Goal: Task Accomplishment & Management: Complete application form

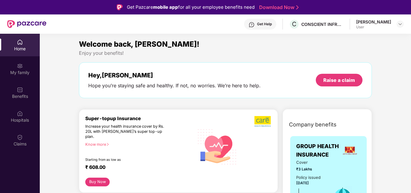
click at [358, 25] on div "Get Help C CONSCIENT INFRASTRUCTURE PVT LTD [PERSON_NAME] User" at bounding box center [224, 23] width 357 height 19
click at [364, 25] on div "User" at bounding box center [373, 27] width 35 height 5
click at [22, 92] on img at bounding box center [20, 90] width 6 height 6
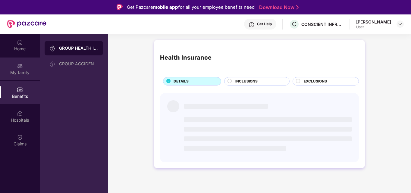
click at [23, 72] on div "My family" at bounding box center [20, 73] width 40 height 6
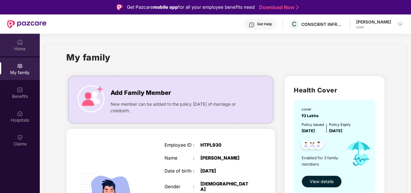
click at [17, 45] on div "Home" at bounding box center [20, 45] width 40 height 23
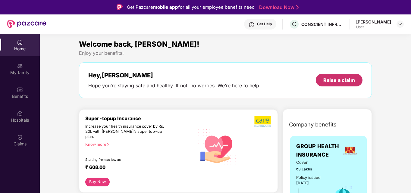
click at [329, 81] on div "Raise a claim" at bounding box center [339, 80] width 32 height 7
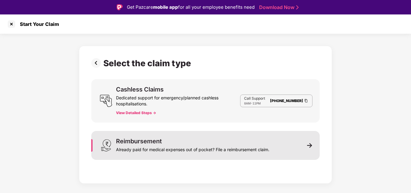
click at [173, 148] on div "Already paid for medical expenses out of pocket? File a reimbursement claim." at bounding box center [192, 148] width 153 height 8
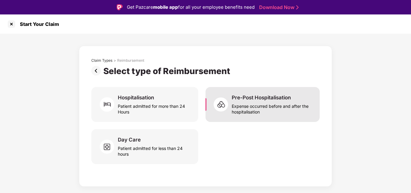
click at [252, 107] on div "Expense occurred before and after the hospitalisation" at bounding box center [271, 108] width 81 height 14
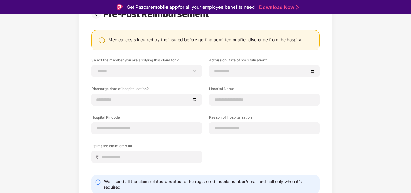
scroll to position [60, 0]
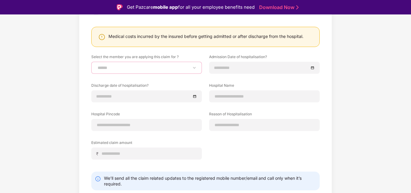
click at [146, 65] on select "**********" at bounding box center [146, 67] width 100 height 5
select select "**********"
click at [96, 65] on select "**********" at bounding box center [146, 67] width 100 height 5
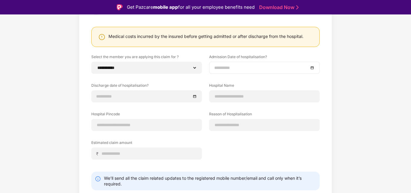
click at [228, 71] on input at bounding box center [261, 67] width 94 height 7
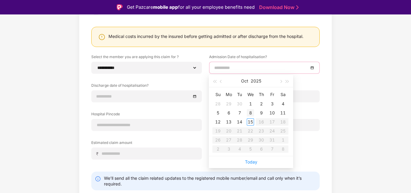
type input "**********"
click at [251, 111] on div "8" at bounding box center [250, 112] width 7 height 7
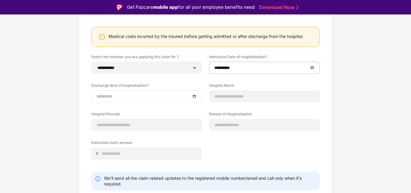
click at [144, 93] on input at bounding box center [143, 96] width 94 height 7
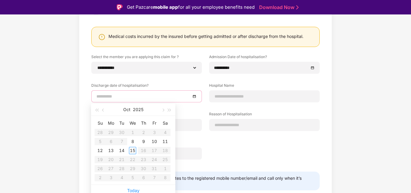
type input "**********"
click at [156, 141] on div "10" at bounding box center [154, 141] width 7 height 7
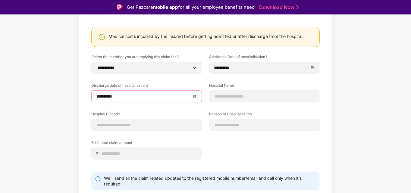
click at [232, 104] on div "**********" at bounding box center [205, 111] width 228 height 114
click at [230, 96] on input at bounding box center [264, 96] width 100 height 6
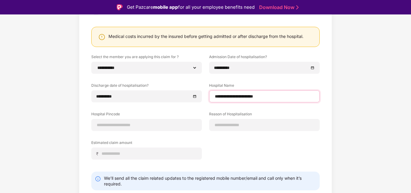
type input "**********"
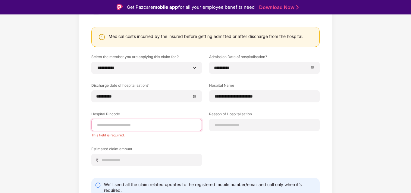
paste input "******"
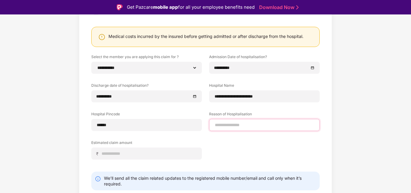
click at [217, 125] on input at bounding box center [264, 125] width 100 height 6
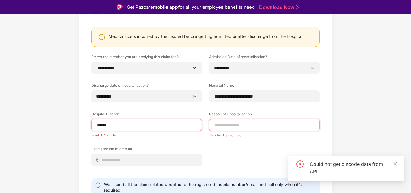
click at [159, 126] on input "******" at bounding box center [146, 125] width 100 height 6
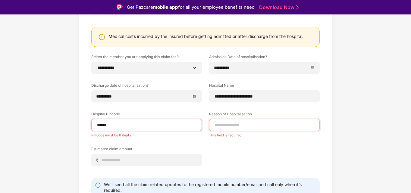
type input "******"
select select "*********"
select select "*******"
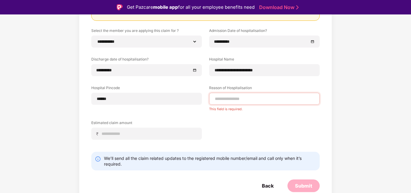
scroll to position [86, 0]
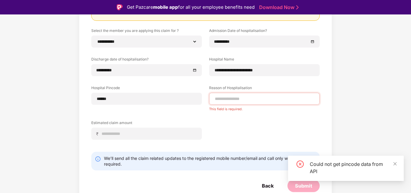
click at [397, 164] on div "Could not get pincode data from API" at bounding box center [346, 168] width 116 height 25
click at [395, 163] on icon "close" at bounding box center [395, 164] width 4 height 4
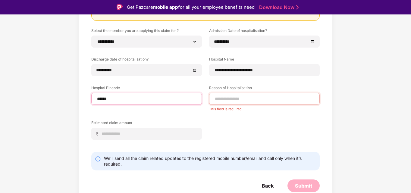
click at [145, 98] on input "******" at bounding box center [146, 99] width 100 height 6
type input "******"
select select "*********"
select select "*******"
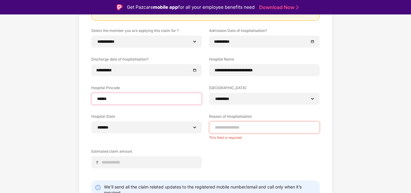
click at [120, 98] on input "******" at bounding box center [146, 99] width 100 height 6
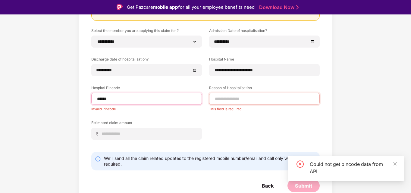
click at [140, 99] on input "******" at bounding box center [146, 99] width 100 height 6
type input "******"
select select "*********"
select select "*******"
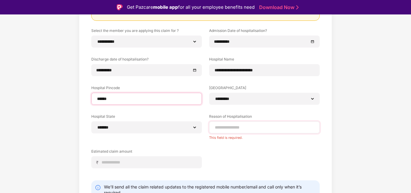
type input "******"
click at [231, 127] on input at bounding box center [264, 127] width 100 height 6
click at [346, 113] on div "**********" at bounding box center [205, 91] width 411 height 289
click at [239, 130] on input at bounding box center [264, 127] width 100 height 6
paste input "*********"
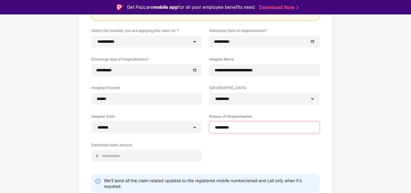
paste input "*********"
paste input
type input "*********"
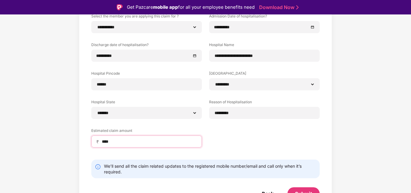
scroll to position [109, 0]
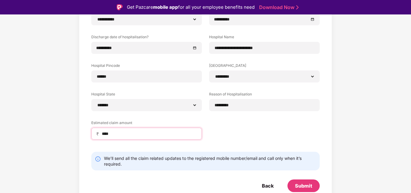
type input "****"
click at [228, 121] on div "**********" at bounding box center [205, 77] width 228 height 143
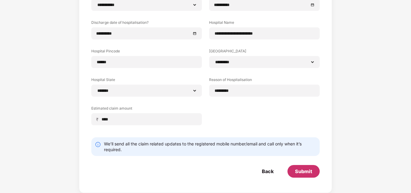
click at [306, 177] on div "Submit" at bounding box center [303, 171] width 32 height 13
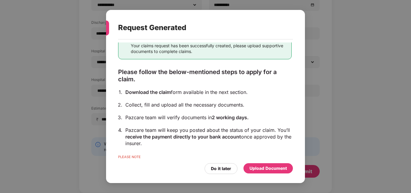
scroll to position [49, 0]
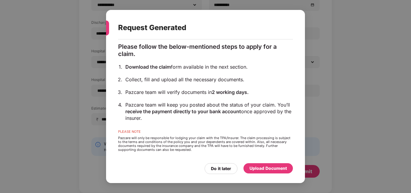
click at [264, 170] on div "Upload Document" at bounding box center [267, 168] width 37 height 7
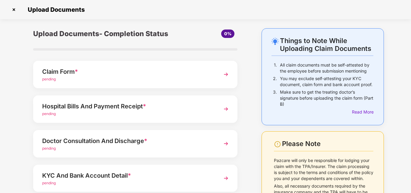
scroll to position [30, 0]
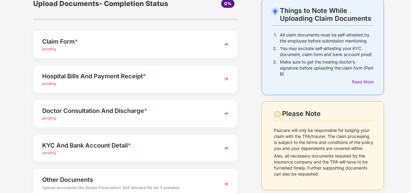
click at [156, 52] on div "Claim Form * pending" at bounding box center [135, 44] width 204 height 27
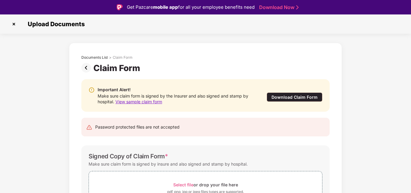
click at [87, 70] on img at bounding box center [87, 68] width 12 height 10
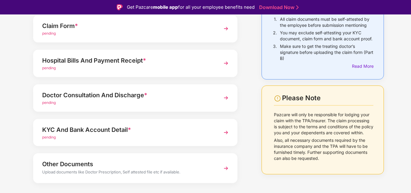
scroll to position [73, 0]
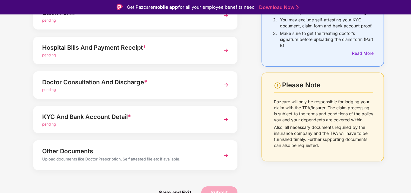
click at [133, 118] on div "KYC And Bank Account Detail *" at bounding box center [127, 117] width 170 height 10
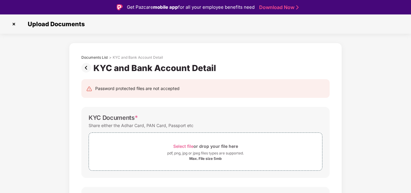
click at [89, 65] on img at bounding box center [87, 68] width 12 height 10
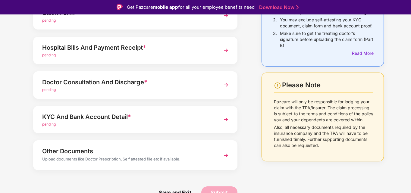
scroll to position [14, 0]
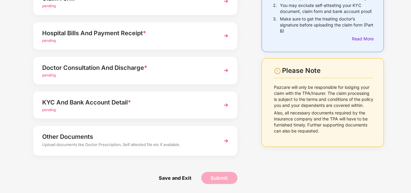
click at [116, 107] on div "pending" at bounding box center [127, 110] width 170 height 6
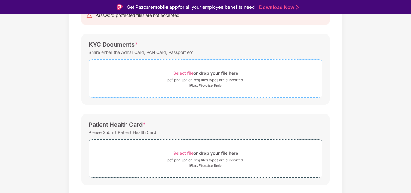
click at [204, 82] on div "pdf, png, jpg or jpeg files types are supported." at bounding box center [205, 80] width 76 height 6
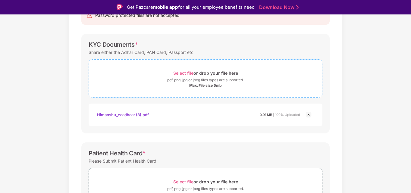
click at [191, 79] on div "pdf, png, jpg or jpeg files types are supported." at bounding box center [205, 80] width 76 height 6
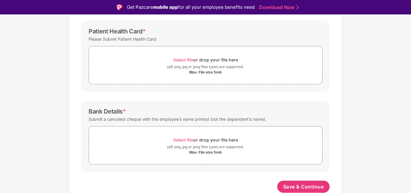
scroll to position [224, 0]
click at [206, 142] on div "Select file or drop your file here" at bounding box center [205, 139] width 65 height 8
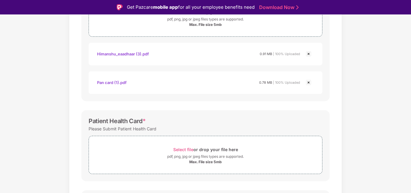
scroll to position [164, 0]
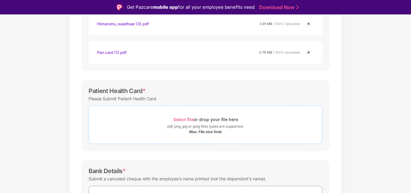
click at [155, 122] on div "Select file or drop your file here" at bounding box center [205, 119] width 233 height 8
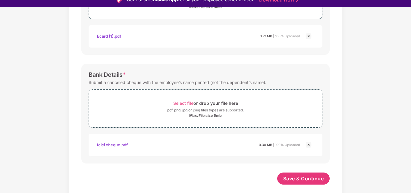
scroll to position [14, 0]
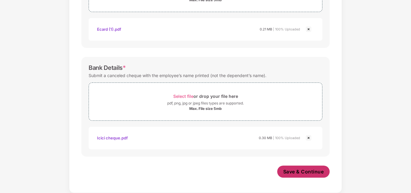
click at [306, 174] on span "Save & Continue" at bounding box center [303, 171] width 41 height 7
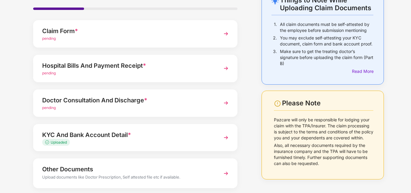
scroll to position [30, 0]
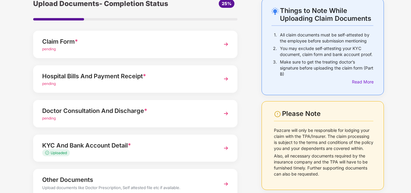
click at [123, 82] on div "pending" at bounding box center [127, 84] width 170 height 6
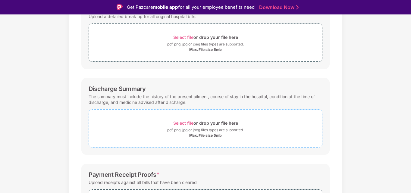
scroll to position [113, 0]
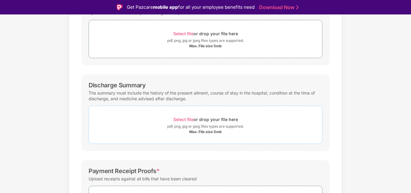
click at [233, 124] on div "pdf, png, jpg or jpeg files types are supported." at bounding box center [205, 126] width 76 height 6
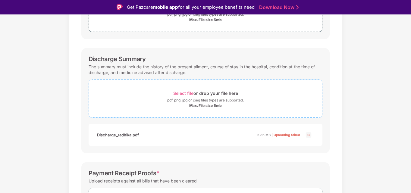
scroll to position [201, 0]
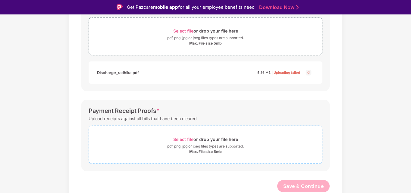
click at [203, 139] on div "Select file or drop your file here" at bounding box center [205, 139] width 65 height 8
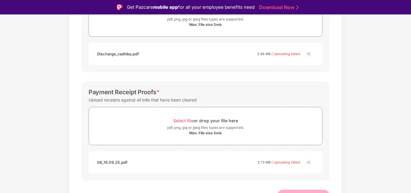
scroll to position [229, 0]
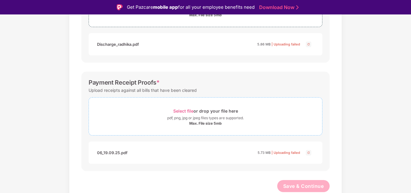
click at [188, 120] on div "pdf, png, jpg or jpeg files types are supported." at bounding box center [205, 118] width 76 height 6
click at [199, 117] on div "pdf, png, jpg or jpeg files types are supported." at bounding box center [205, 118] width 76 height 6
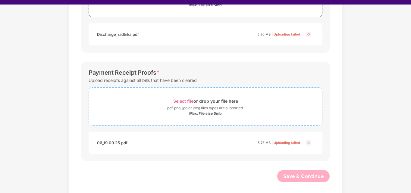
scroll to position [14, 0]
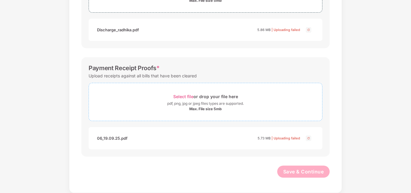
click at [203, 105] on div "pdf, png, jpg or jpeg files types are supported." at bounding box center [205, 104] width 76 height 6
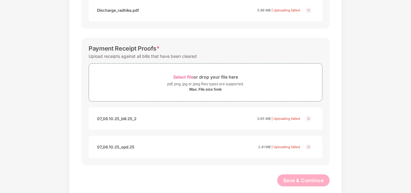
scroll to position [258, 0]
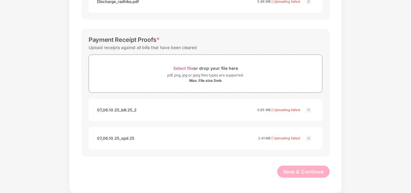
click at [309, 138] on img at bounding box center [308, 138] width 7 height 7
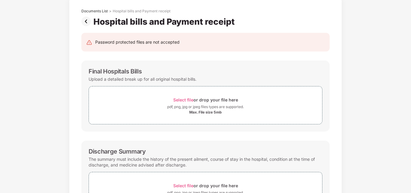
scroll to position [0, 0]
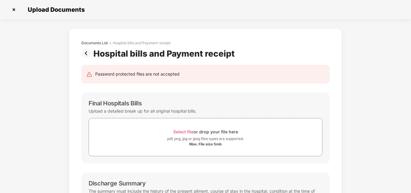
click at [89, 54] on img at bounding box center [87, 53] width 12 height 10
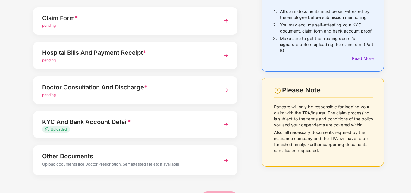
scroll to position [43, 0]
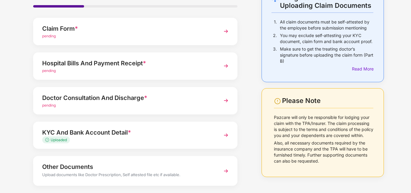
click at [118, 98] on div "Doctor Consultation And Discharge *" at bounding box center [127, 98] width 170 height 10
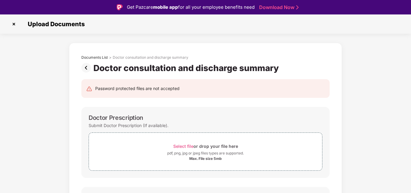
click at [84, 69] on img at bounding box center [87, 68] width 12 height 10
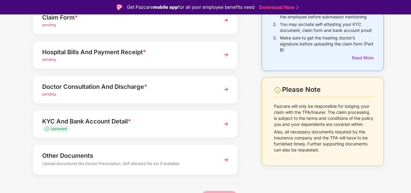
scroll to position [73, 0]
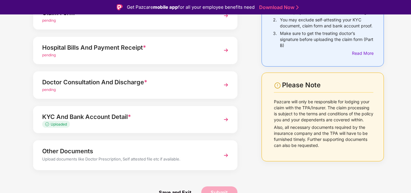
click at [163, 85] on div "Doctor Consultation And Discharge *" at bounding box center [127, 82] width 170 height 10
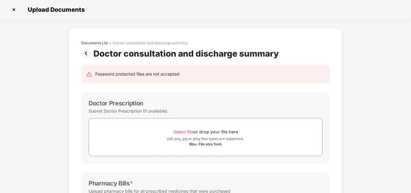
click at [85, 51] on img at bounding box center [87, 53] width 12 height 10
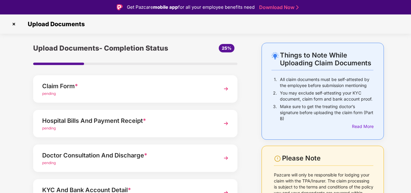
click at [140, 87] on div "Claim Form *" at bounding box center [127, 86] width 170 height 10
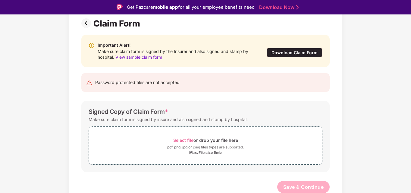
scroll to position [45, 0]
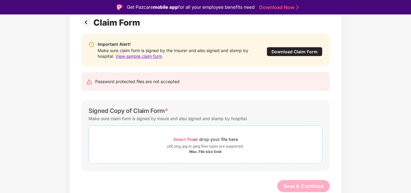
click at [186, 149] on div "pdf, png, jpg or jpeg files types are supported." at bounding box center [205, 146] width 76 height 6
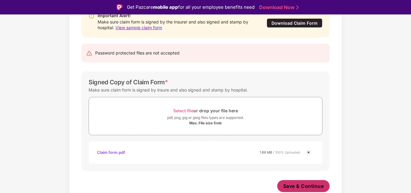
scroll to position [74, 0]
click at [300, 183] on span "Save & Continue" at bounding box center [303, 186] width 41 height 7
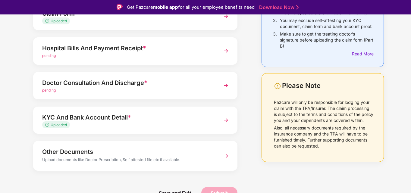
scroll to position [73, 0]
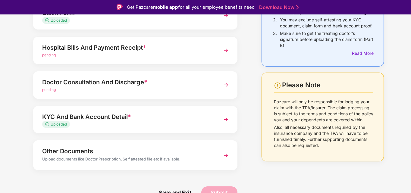
click at [160, 84] on div "Doctor Consultation And Discharge *" at bounding box center [127, 82] width 170 height 10
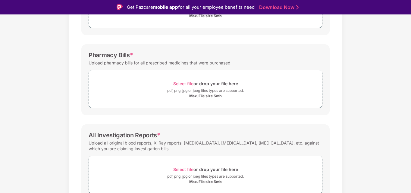
scroll to position [173, 0]
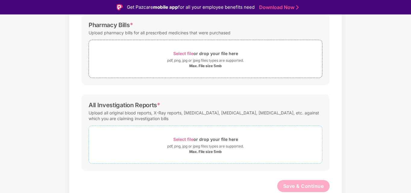
click at [194, 141] on div "Select file or drop your file here" at bounding box center [205, 139] width 65 height 8
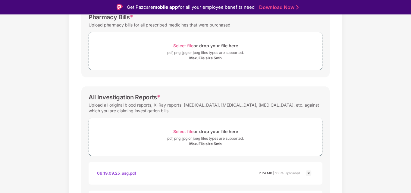
scroll to position [230, 0]
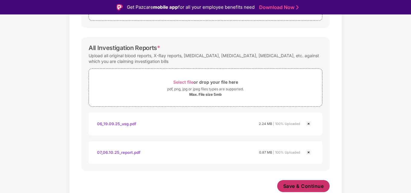
click at [297, 183] on span "Save & Continue" at bounding box center [303, 186] width 41 height 7
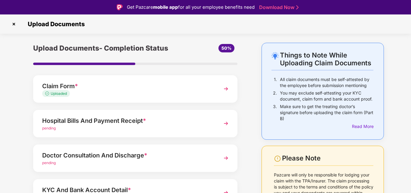
scroll to position [30, 0]
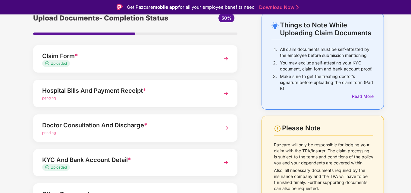
click at [178, 97] on div "pending" at bounding box center [127, 98] width 170 height 6
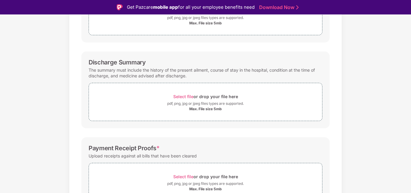
scroll to position [22, 0]
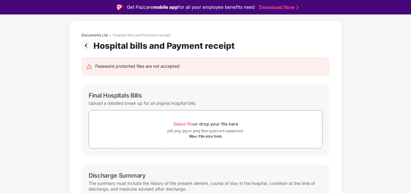
click at [85, 45] on img at bounding box center [87, 46] width 12 height 10
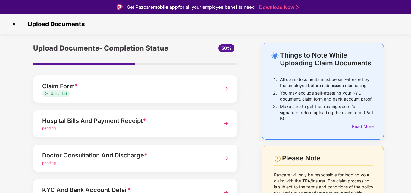
click at [109, 160] on div "Doctor Consultation And Discharge *" at bounding box center [127, 156] width 170 height 10
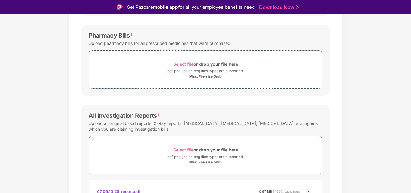
scroll to position [139, 0]
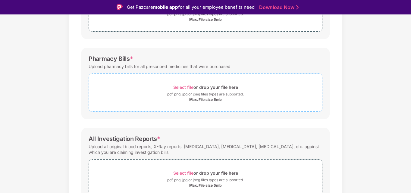
click at [206, 90] on div "Select file or drop your file here" at bounding box center [205, 87] width 65 height 8
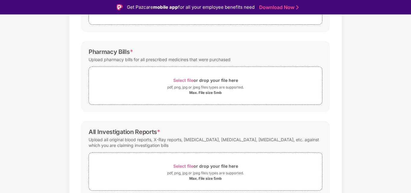
scroll to position [211, 0]
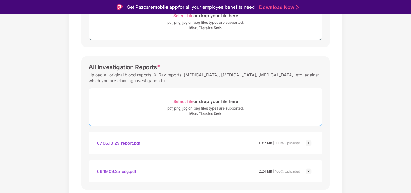
click at [194, 105] on div "Select file or drop your file here" at bounding box center [205, 101] width 65 height 8
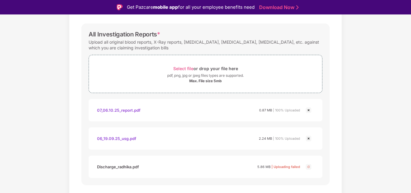
scroll to position [258, 0]
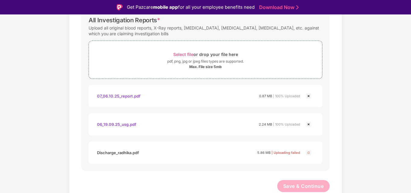
click at [308, 153] on img at bounding box center [308, 152] width 7 height 7
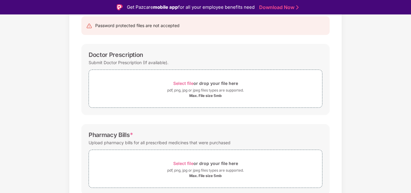
scroll to position [0, 0]
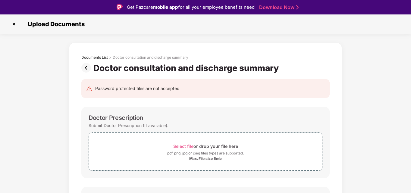
click at [88, 70] on img at bounding box center [87, 68] width 12 height 10
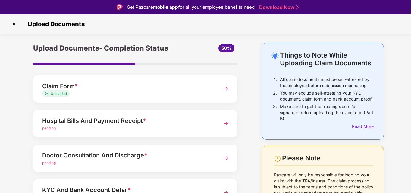
click at [126, 124] on div "Hospital Bills And Payment Receipt *" at bounding box center [127, 121] width 170 height 10
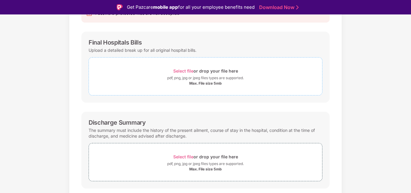
scroll to position [120, 0]
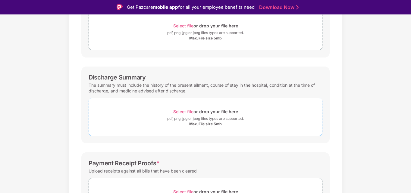
click at [207, 117] on div "pdf, png, jpg or jpeg files types are supported." at bounding box center [205, 119] width 76 height 6
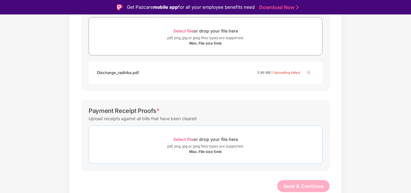
scroll to position [0, 0]
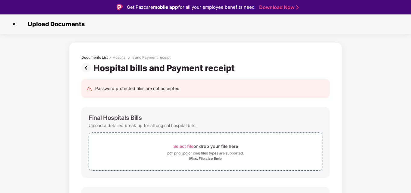
click at [87, 68] on img at bounding box center [87, 68] width 12 height 10
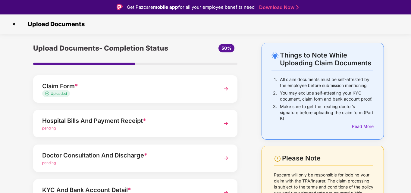
click at [122, 85] on div "Claim Form *" at bounding box center [127, 86] width 170 height 10
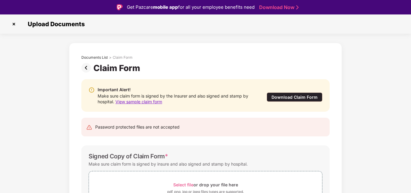
click at [86, 66] on img at bounding box center [87, 68] width 12 height 10
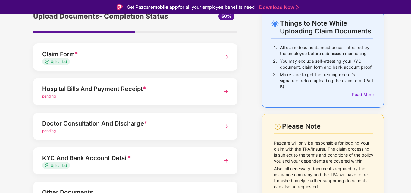
scroll to position [13, 0]
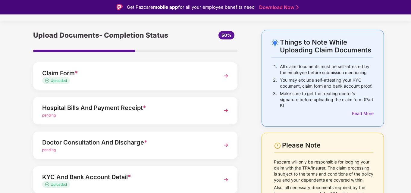
click at [91, 113] on div "pending" at bounding box center [127, 116] width 170 height 6
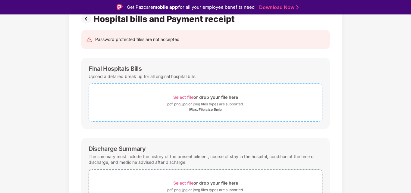
scroll to position [103, 0]
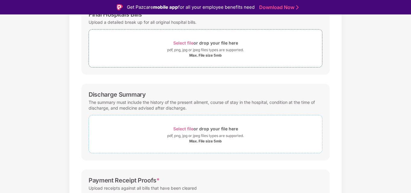
click at [220, 138] on div "pdf, png, jpg or jpeg files types are supported." at bounding box center [205, 136] width 76 height 6
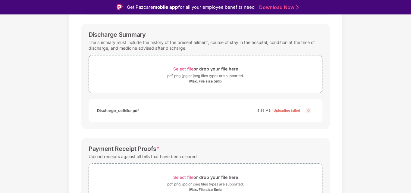
scroll to position [163, 0]
click at [307, 109] on img at bounding box center [308, 110] width 7 height 7
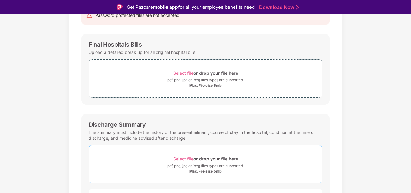
click at [222, 157] on div "Select file or drop your file here" at bounding box center [205, 159] width 65 height 8
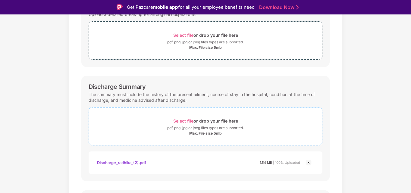
scroll to position [201, 0]
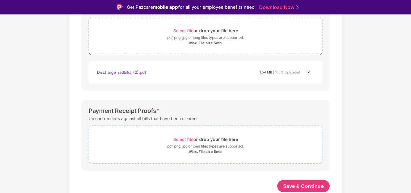
click at [220, 143] on div "Select file or drop your file here" at bounding box center [205, 139] width 65 height 8
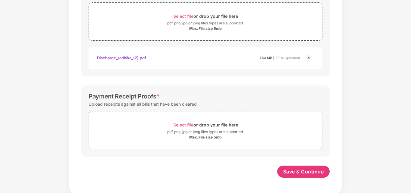
click at [218, 133] on div "pdf, png, jpg or jpeg files types are supported." at bounding box center [205, 132] width 76 height 6
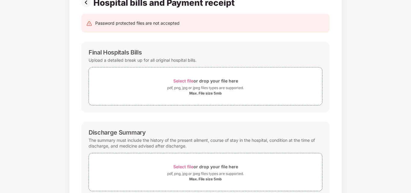
scroll to position [0, 0]
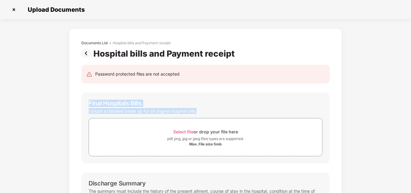
drag, startPoint x: 198, startPoint y: 112, endPoint x: 84, endPoint y: 104, distance: 113.7
click at [84, 104] on div "Final Hospitals Bills Upload a detailed break up for all original hospital bill…" at bounding box center [205, 127] width 248 height 71
click at [141, 100] on div "Final Hospitals Bills" at bounding box center [115, 103] width 53 height 7
drag, startPoint x: 146, startPoint y: 104, endPoint x: 118, endPoint y: 102, distance: 27.5
click at [88, 102] on div "Final Hospitals Bills Upload a detailed break up for all original hospital bill…" at bounding box center [205, 127] width 248 height 71
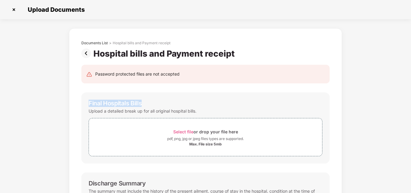
click at [167, 103] on div "Final Hospitals Bills" at bounding box center [206, 103] width 234 height 7
drag, startPoint x: 151, startPoint y: 112, endPoint x: 86, endPoint y: 102, distance: 65.4
click at [86, 102] on div "Final Hospitals Bills Upload a detailed break up for all original hospital bill…" at bounding box center [205, 127] width 248 height 71
click at [97, 107] on div "Upload a detailed break up for all original hospital bills." at bounding box center [143, 111] width 108 height 8
drag, startPoint x: 89, startPoint y: 104, endPoint x: 201, endPoint y: 109, distance: 112.7
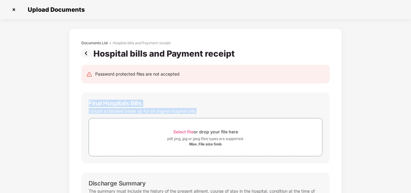
click at [201, 109] on div "Final Hospitals Bills Upload a detailed break up for all original hospital bill…" at bounding box center [205, 127] width 248 height 71
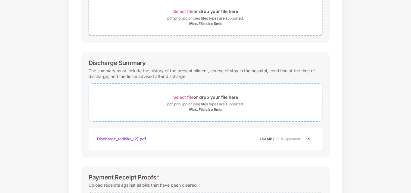
scroll to position [60, 0]
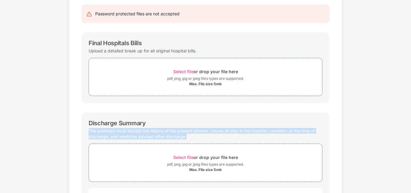
drag, startPoint x: 194, startPoint y: 139, endPoint x: 87, endPoint y: 132, distance: 107.4
click at [87, 132] on div "Discharge Summary The summary must include the history of the present ailment, …" at bounding box center [205, 164] width 248 height 105
click at [135, 135] on div "The summary must include the history of the present ailment, course of stay in …" at bounding box center [206, 134] width 234 height 14
click at [157, 137] on div "The summary must include the history of the present ailment, course of stay in …" at bounding box center [206, 134] width 234 height 14
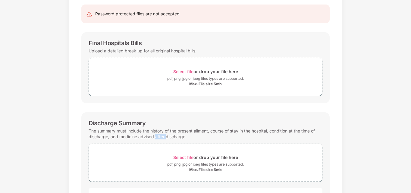
click at [157, 137] on div "The summary must include the history of the present ailment, course of stay in …" at bounding box center [206, 134] width 234 height 14
click at [179, 137] on div "The summary must include the history of the present ailment, course of stay in …" at bounding box center [206, 134] width 234 height 14
click at [186, 138] on div "The summary must include the history of the present ailment, course of stay in …" at bounding box center [206, 134] width 234 height 14
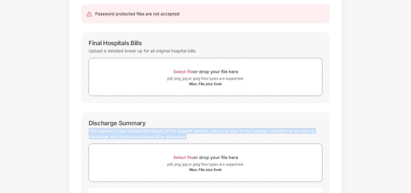
drag, startPoint x: 186, startPoint y: 138, endPoint x: 158, endPoint y: 138, distance: 28.3
click at [158, 138] on div "The summary must include the history of the present ailment, course of stay in …" at bounding box center [206, 134] width 234 height 14
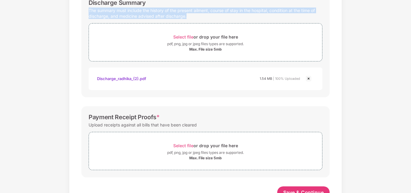
scroll to position [201, 0]
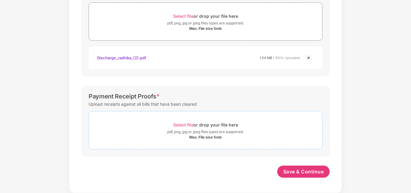
click at [202, 133] on div "pdf, png, jpg or jpeg files types are supported." at bounding box center [205, 132] width 76 height 6
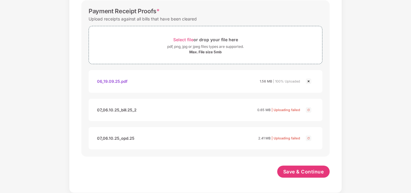
scroll to position [287, 0]
click at [306, 110] on img at bounding box center [308, 109] width 7 height 7
click at [312, 174] on span "Save & Continue" at bounding box center [303, 171] width 41 height 7
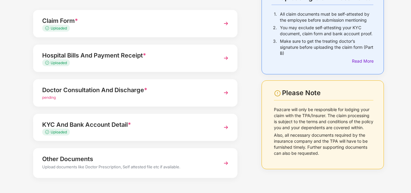
scroll to position [60, 0]
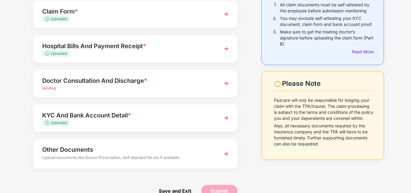
click at [121, 53] on div "Uploaded" at bounding box center [127, 54] width 170 height 6
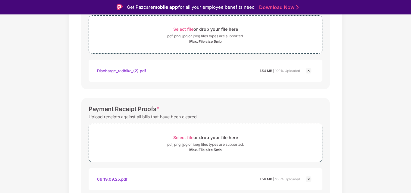
scroll to position [229, 0]
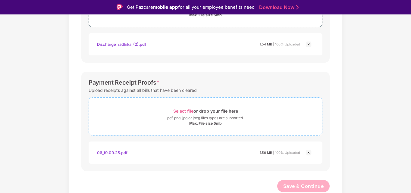
click at [193, 119] on div "pdf, png, jpg or jpeg files types are supported." at bounding box center [205, 118] width 76 height 6
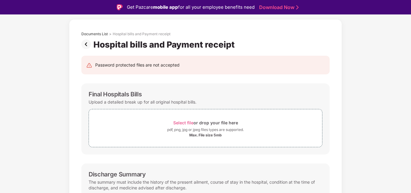
scroll to position [0, 0]
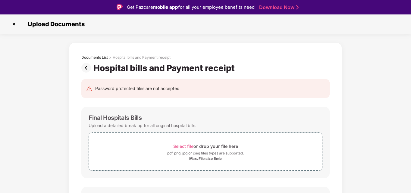
click at [85, 63] on img at bounding box center [87, 68] width 12 height 10
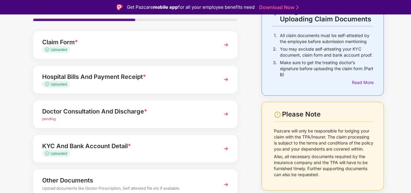
scroll to position [13, 0]
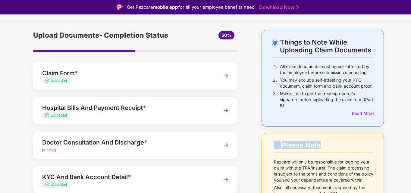
drag, startPoint x: 319, startPoint y: 143, endPoint x: 279, endPoint y: 145, distance: 40.4
click at [279, 145] on div "Please Note" at bounding box center [324, 145] width 100 height 8
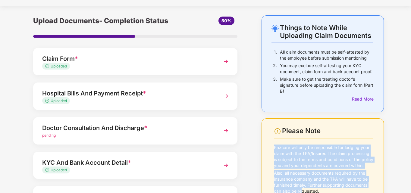
scroll to position [73, 0]
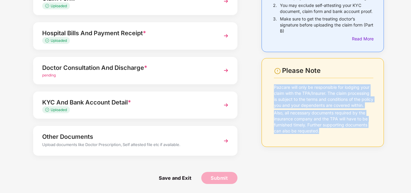
drag, startPoint x: 283, startPoint y: 162, endPoint x: 322, endPoint y: 142, distance: 43.6
click at [322, 142] on div "Please Note Pazcare will only be responsible for lodging your claim with the TP…" at bounding box center [322, 102] width 123 height 89
drag, startPoint x: 322, startPoint y: 139, endPoint x: 273, endPoint y: 84, distance: 73.6
click at [274, 84] on div "Please Note Pazcare will only be responsible for lodging your claim with the TP…" at bounding box center [324, 101] width 100 height 69
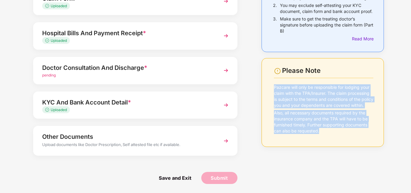
click at [320, 134] on p "Also, all necessary documents required by the insurance company and the TPA wil…" at bounding box center [324, 122] width 100 height 24
drag, startPoint x: 320, startPoint y: 140, endPoint x: 269, endPoint y: 88, distance: 73.0
click at [269, 88] on div "Please Note Pazcare will only be responsible for lodging your claim with the TP…" at bounding box center [322, 102] width 123 height 89
click at [281, 93] on p "Pazcare will only be responsible for lodging your claim with the TPA/Insurer. T…" at bounding box center [324, 96] width 100 height 24
drag, startPoint x: 319, startPoint y: 138, endPoint x: 264, endPoint y: 85, distance: 76.2
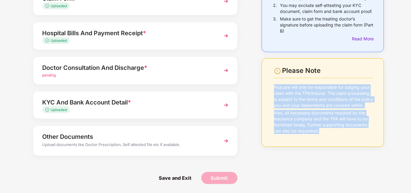
click at [264, 85] on div "Please Note Pazcare will only be responsible for lodging your claim with the TP…" at bounding box center [322, 102] width 123 height 89
click at [274, 89] on p "Pazcare will only be responsible for lodging your claim with the TPA/Insurer. T…" at bounding box center [324, 96] width 100 height 24
drag, startPoint x: 273, startPoint y: 87, endPoint x: 321, endPoint y: 141, distance: 72.1
click at [321, 135] on div "Pazcare will only be responsible for lodging your claim with the TPA/Insurer. T…" at bounding box center [324, 109] width 100 height 51
click at [331, 131] on p "Also, all necessary documents required by the insurance company and the TPA wil…" at bounding box center [324, 122] width 100 height 24
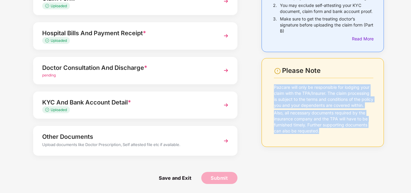
drag, startPoint x: 323, startPoint y: 139, endPoint x: 270, endPoint y: 82, distance: 78.6
click at [270, 82] on div "Please Note Pazcare will only be responsible for lodging your claim with the TP…" at bounding box center [322, 102] width 123 height 89
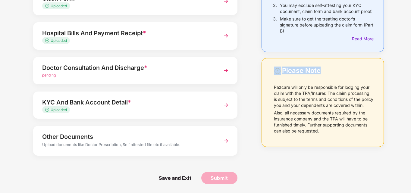
drag, startPoint x: 327, startPoint y: 73, endPoint x: 272, endPoint y: 70, distance: 55.8
click at [272, 70] on div "Please Note Pazcare will only be responsible for lodging your claim with the TP…" at bounding box center [322, 102] width 123 height 89
click at [282, 90] on p "Pazcare will only be responsible for lodging your claim with the TPA/Insurer. T…" at bounding box center [324, 96] width 100 height 24
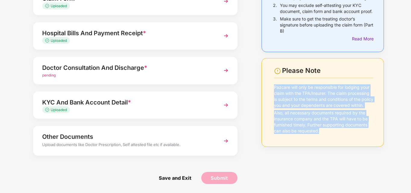
drag, startPoint x: 272, startPoint y: 87, endPoint x: 319, endPoint y: 140, distance: 71.4
click at [319, 140] on div "Please Note Pazcare will only be responsible for lodging your claim with the TP…" at bounding box center [322, 102] width 123 height 89
click at [324, 134] on p "Also, all necessary documents required by the insurance company and the TPA wil…" at bounding box center [324, 122] width 100 height 24
drag, startPoint x: 324, startPoint y: 139, endPoint x: 269, endPoint y: 87, distance: 75.0
click at [269, 87] on div "Please Note Pazcare will only be responsible for lodging your claim with the TP…" at bounding box center [322, 102] width 123 height 89
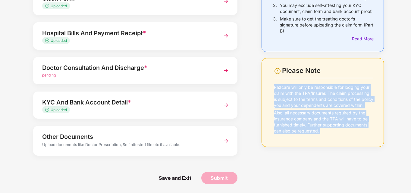
click at [275, 87] on p "Pazcare will only be responsible for lodging your claim with the TPA/Insurer. T…" at bounding box center [324, 96] width 100 height 24
drag, startPoint x: 272, startPoint y: 85, endPoint x: 320, endPoint y: 138, distance: 70.7
click at [320, 138] on div "Please Note Pazcare will only be responsible for lodging your claim with the TP…" at bounding box center [322, 102] width 123 height 89
click at [320, 134] on p "Also, all necessary documents required by the insurance company and the TPA wil…" at bounding box center [324, 122] width 100 height 24
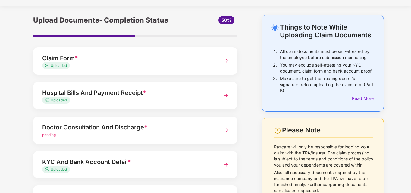
scroll to position [13, 0]
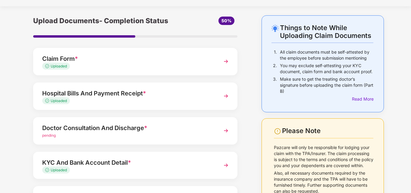
click at [164, 103] on div "Uploaded" at bounding box center [127, 101] width 170 height 6
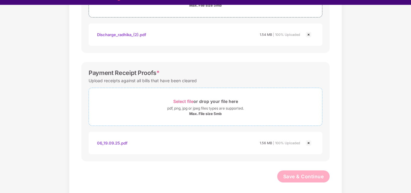
scroll to position [14, 0]
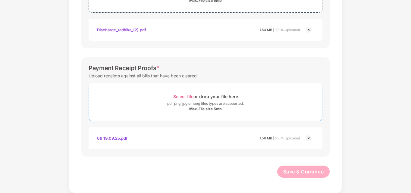
click at [209, 107] on div "Max. File size 5mb" at bounding box center [205, 109] width 33 height 5
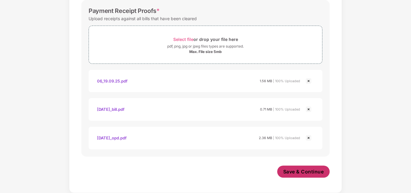
scroll to position [287, 0]
click at [290, 172] on span "Save & Continue" at bounding box center [303, 171] width 41 height 7
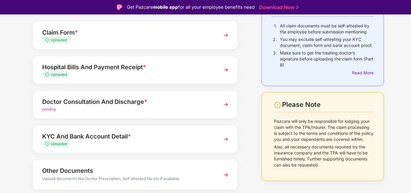
scroll to position [43, 0]
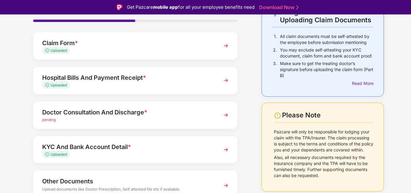
click at [139, 113] on div "Doctor Consultation And Discharge *" at bounding box center [127, 112] width 170 height 10
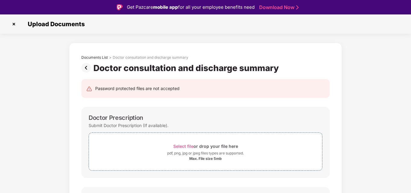
click at [82, 65] on img at bounding box center [87, 68] width 12 height 10
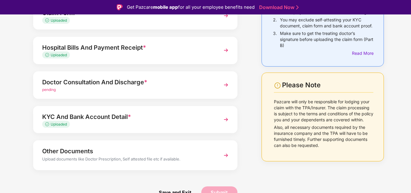
click at [168, 154] on div "Other Documents" at bounding box center [127, 151] width 170 height 10
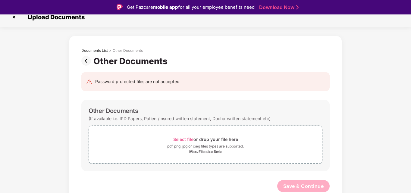
click at [86, 62] on img at bounding box center [87, 61] width 12 height 10
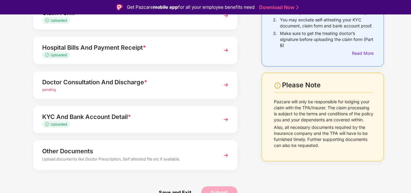
scroll to position [43, 0]
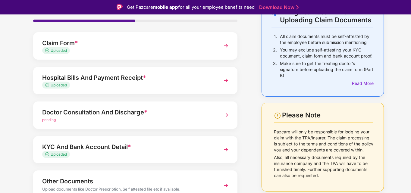
click at [126, 114] on div "Doctor Consultation And Discharge *" at bounding box center [127, 112] width 170 height 10
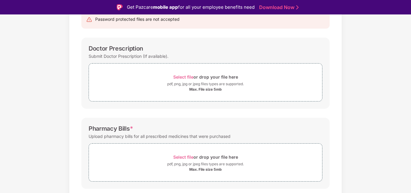
scroll to position [133, 0]
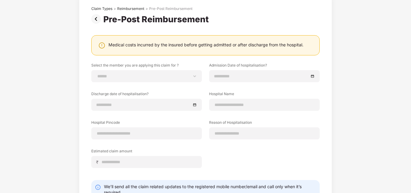
scroll to position [80, 0]
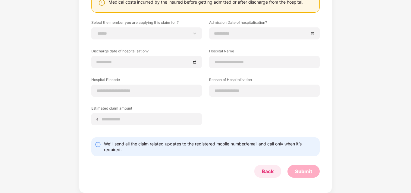
click at [275, 174] on div "Back" at bounding box center [267, 171] width 27 height 13
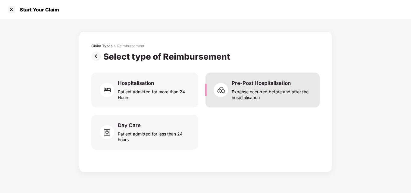
click at [264, 94] on div "Expense occurred before and after the hospitalisation" at bounding box center [271, 93] width 81 height 14
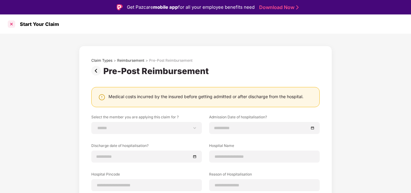
click at [12, 22] on div at bounding box center [12, 24] width 10 height 10
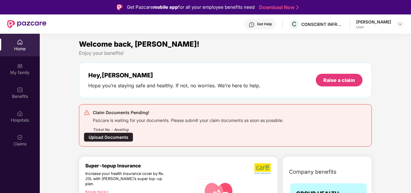
click at [112, 141] on div "Upload Documents" at bounding box center [108, 136] width 49 height 9
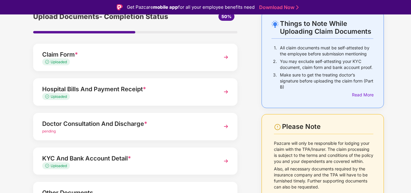
scroll to position [60, 0]
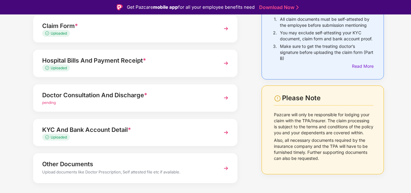
click at [115, 68] on div "Uploaded" at bounding box center [127, 68] width 170 height 6
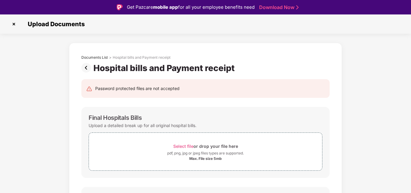
click at [90, 66] on img at bounding box center [87, 68] width 12 height 10
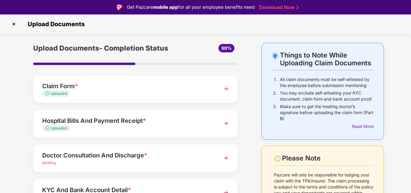
click at [151, 154] on div "Doctor Consultation And Discharge *" at bounding box center [127, 156] width 170 height 10
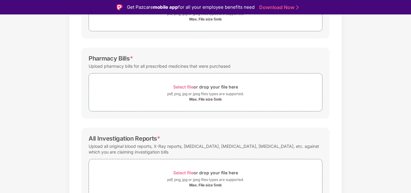
scroll to position [139, 0]
click at [186, 94] on div "pdf, png, jpg or jpeg files types are supported." at bounding box center [205, 94] width 76 height 6
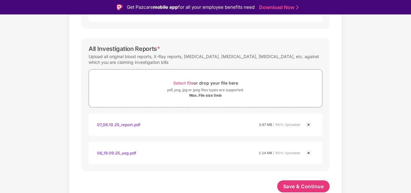
scroll to position [258, 0]
click at [308, 185] on span "Save & Continue" at bounding box center [303, 186] width 41 height 7
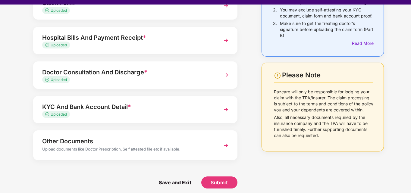
scroll to position [14, 0]
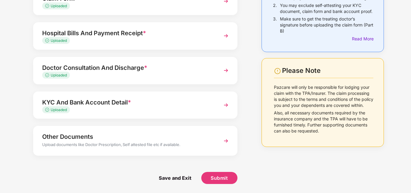
click at [170, 104] on div "KYC And Bank Account Detail *" at bounding box center [127, 103] width 170 height 10
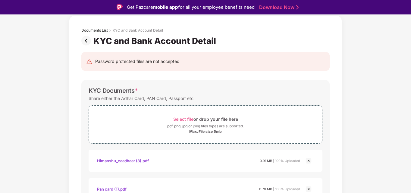
scroll to position [30, 0]
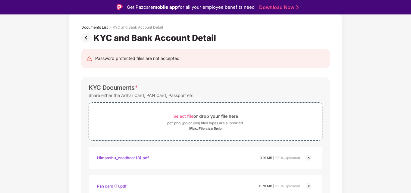
click at [86, 37] on img at bounding box center [87, 38] width 12 height 10
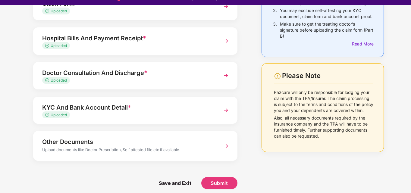
scroll to position [14, 0]
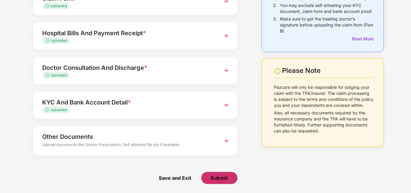
click at [222, 175] on span "Submit" at bounding box center [218, 178] width 17 height 7
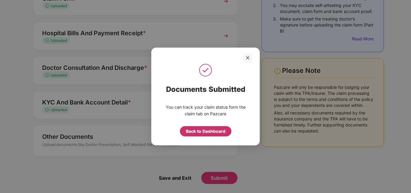
click at [213, 131] on div "Back to Dashboard" at bounding box center [205, 131] width 39 height 7
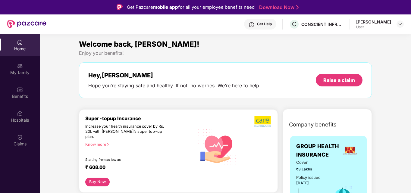
click at [374, 27] on div "User" at bounding box center [373, 27] width 35 height 5
click at [380, 23] on div "[PERSON_NAME]" at bounding box center [373, 22] width 35 height 6
click at [402, 28] on div "Himanshu Garg User" at bounding box center [380, 24] width 48 height 11
click at [399, 26] on img at bounding box center [399, 24] width 5 height 5
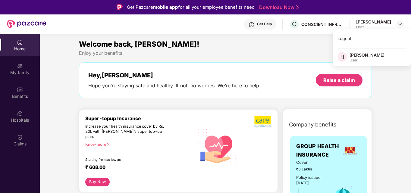
click at [229, 66] on div "Hey, Himanshu Hope you’re staying safe and healthy. If not, no worries. We’re h…" at bounding box center [225, 80] width 293 height 36
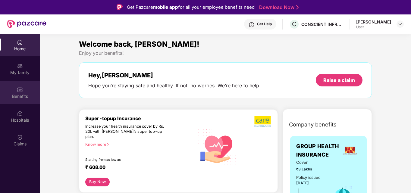
click at [14, 97] on div "Benefits" at bounding box center [20, 96] width 40 height 6
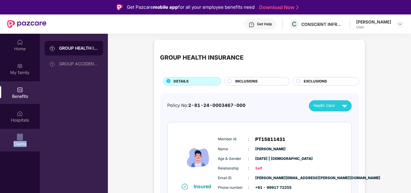
click at [29, 141] on div "Claims" at bounding box center [20, 140] width 40 height 23
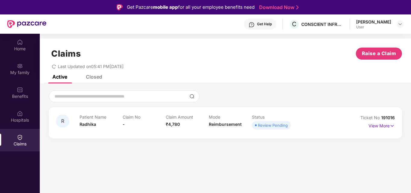
click at [385, 21] on div "[PERSON_NAME]" at bounding box center [373, 22] width 35 height 6
click at [392, 26] on div "Himanshu Garg User" at bounding box center [380, 24] width 48 height 11
click at [397, 24] on div at bounding box center [399, 23] width 7 height 7
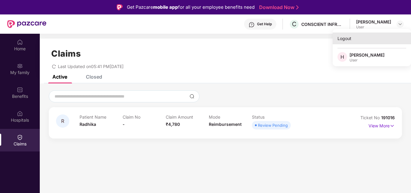
click at [340, 38] on div "Logout" at bounding box center [371, 39] width 78 height 12
